Goal: Task Accomplishment & Management: Manage account settings

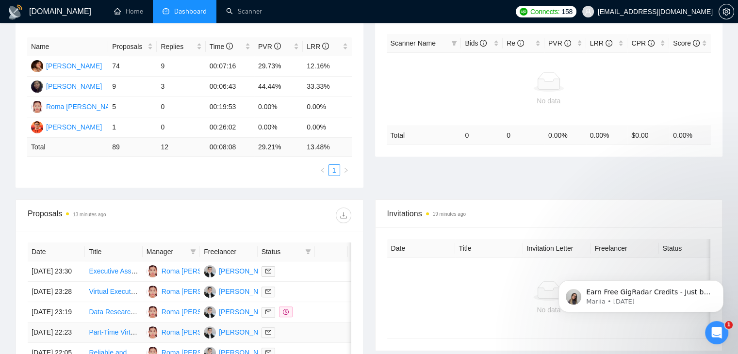
scroll to position [146, 0]
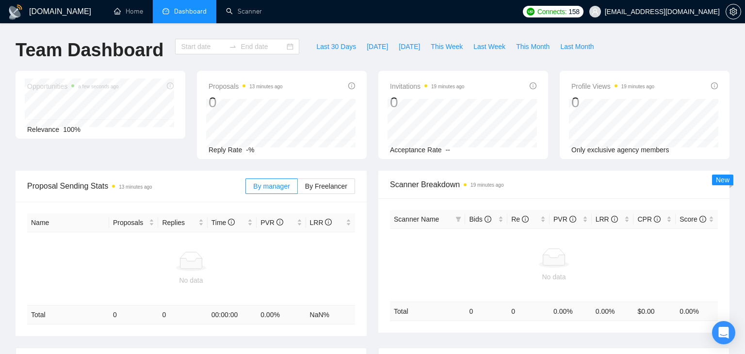
type input "[DATE]"
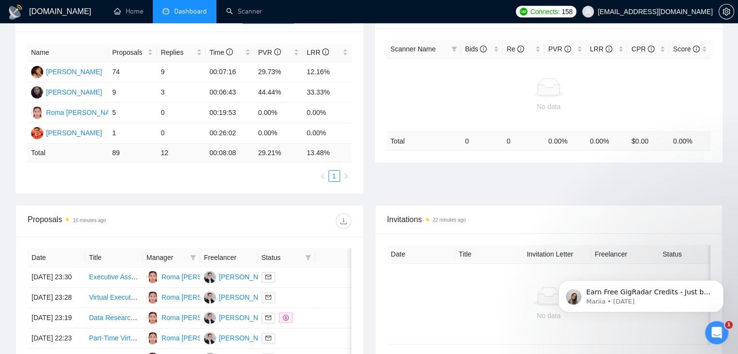
scroll to position [194, 0]
